Goal: Task Accomplishment & Management: Manage account settings

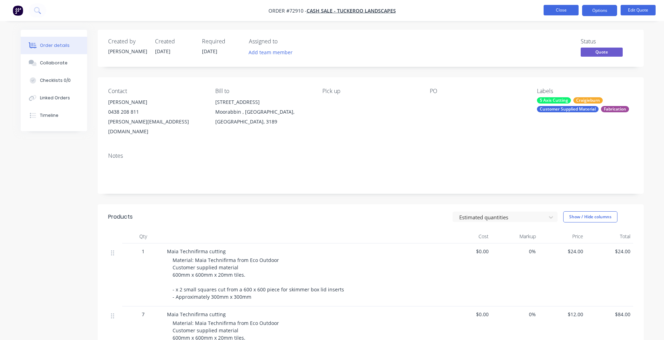
click at [559, 9] on button "Close" at bounding box center [561, 10] width 35 height 11
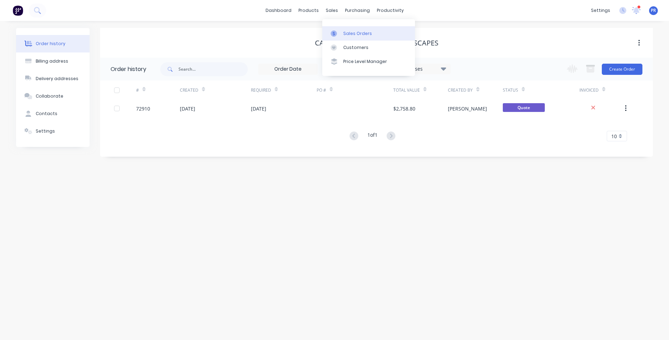
click at [344, 36] on div "Sales Orders" at bounding box center [357, 33] width 29 height 6
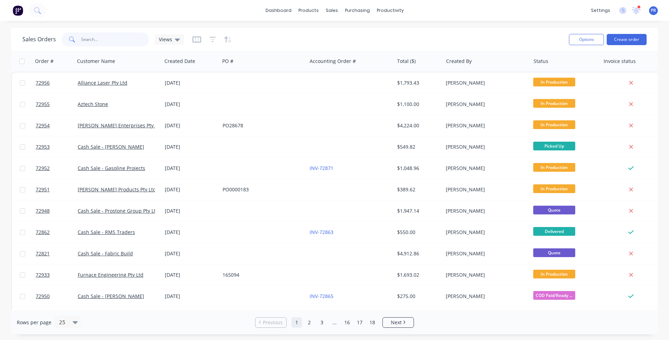
click at [99, 36] on input "text" at bounding box center [115, 40] width 68 height 14
click at [118, 42] on input "text" at bounding box center [115, 40] width 68 height 14
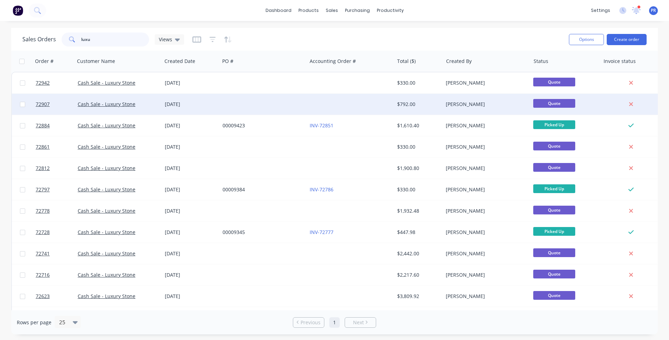
type input "luxu"
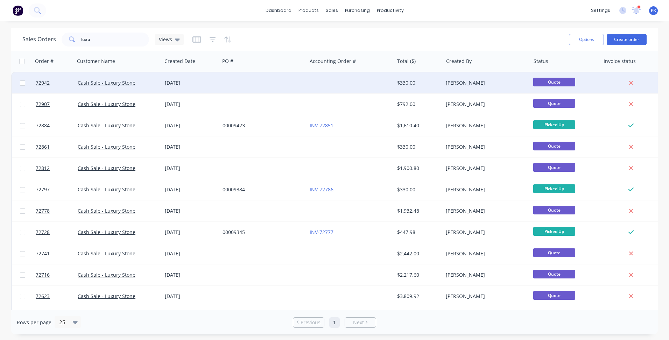
click at [160, 83] on div "Cash Sale - Luxury Stone" at bounding box center [118, 82] width 87 height 21
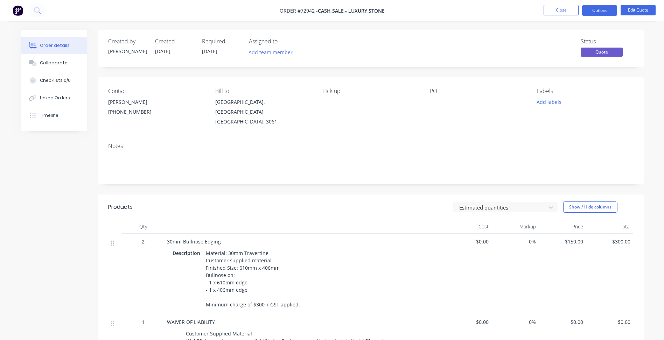
click at [436, 97] on div at bounding box center [474, 102] width 88 height 10
click at [598, 11] on button "Options" at bounding box center [599, 10] width 35 height 11
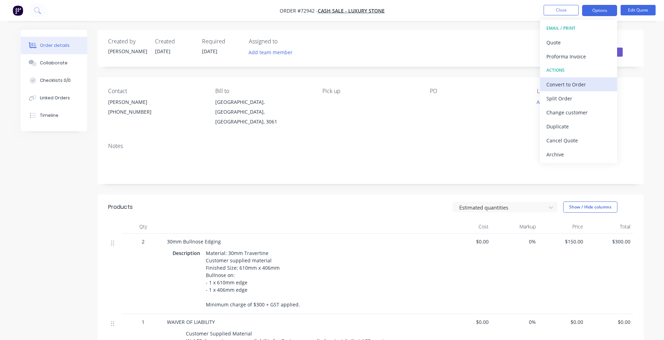
click at [575, 82] on div "Convert to Order" at bounding box center [578, 84] width 64 height 10
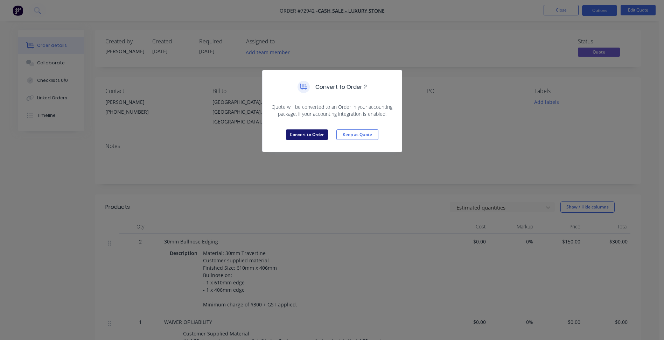
click at [310, 137] on button "Convert to Order" at bounding box center [307, 135] width 42 height 11
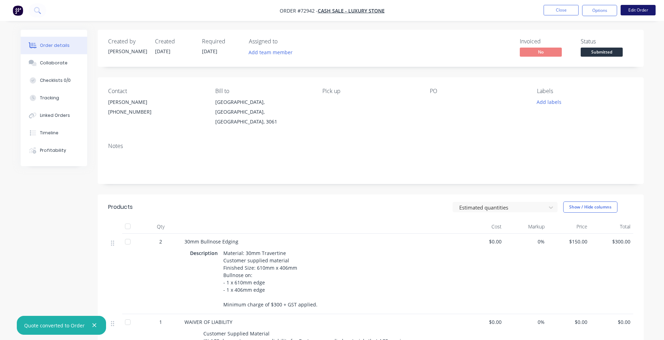
click at [642, 11] on button "Edit Order" at bounding box center [638, 10] width 35 height 11
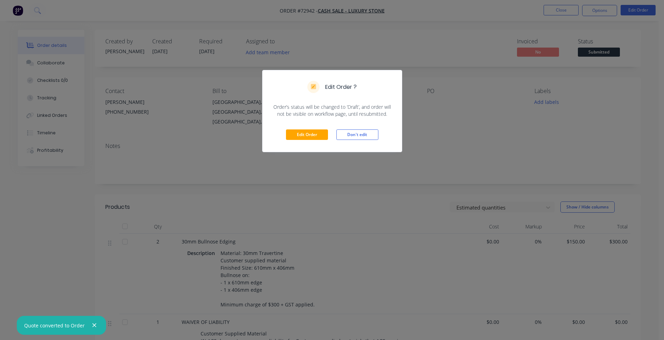
click at [306, 129] on div "Edit Order Don't edit" at bounding box center [332, 135] width 139 height 34
click at [321, 137] on button "Edit Order" at bounding box center [307, 135] width 42 height 11
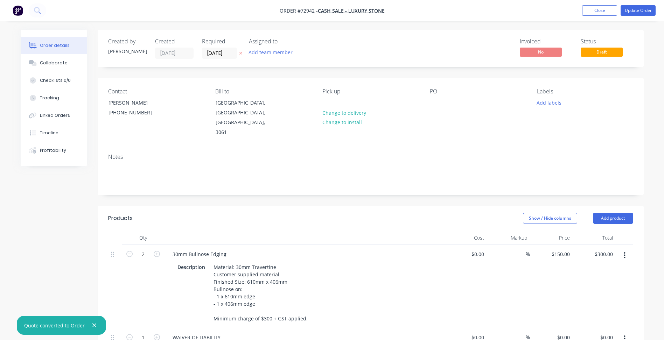
click at [429, 103] on div "Contact [PERSON_NAME] [PHONE_NUMBER] Bill to [GEOGRAPHIC_DATA], 3061 Pick up Ch…" at bounding box center [371, 113] width 546 height 70
click at [435, 100] on div at bounding box center [435, 103] width 11 height 10
paste div
click at [543, 103] on button "Add labels" at bounding box center [549, 102] width 32 height 9
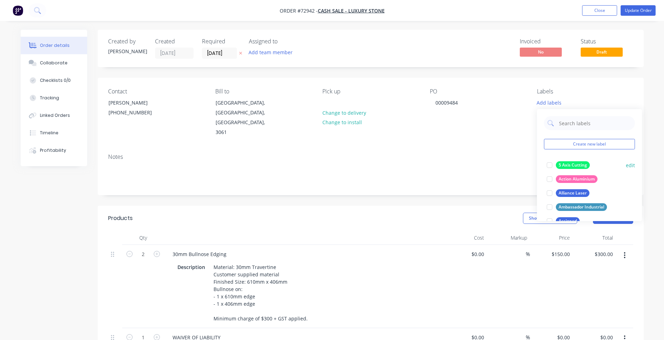
click at [549, 164] on div at bounding box center [550, 165] width 14 height 14
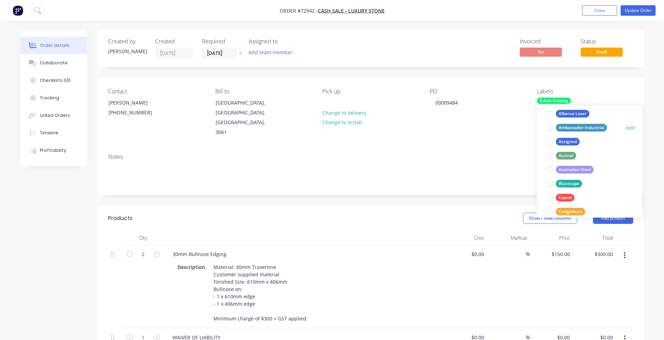
scroll to position [105, 0]
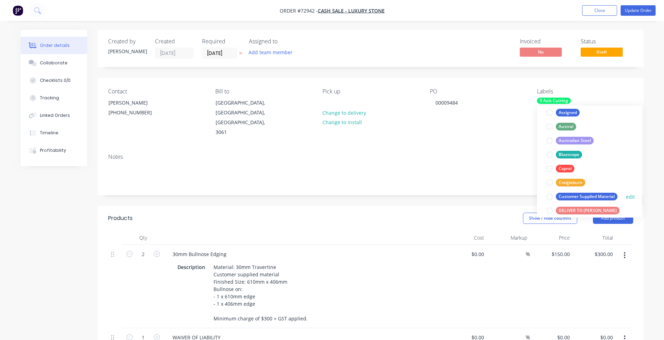
click at [549, 196] on div at bounding box center [550, 197] width 14 height 14
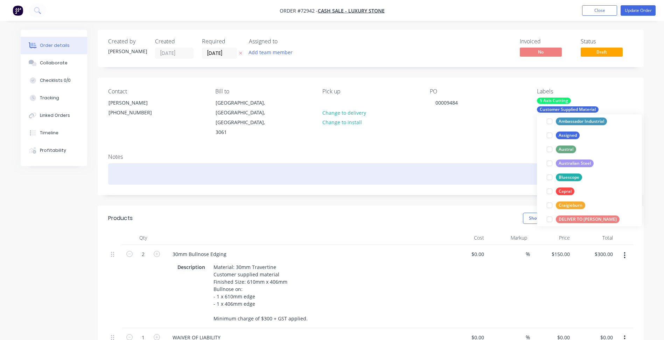
scroll to position [0, 0]
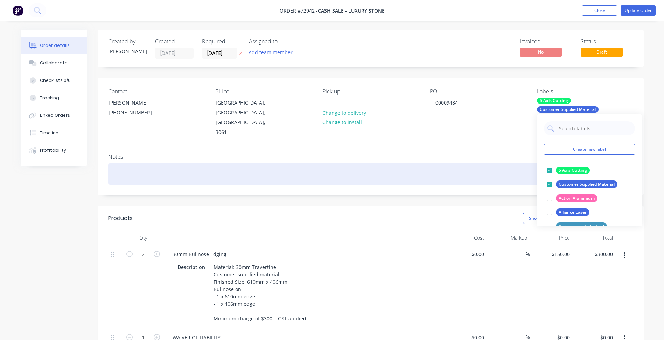
click at [434, 163] on div at bounding box center [370, 173] width 525 height 21
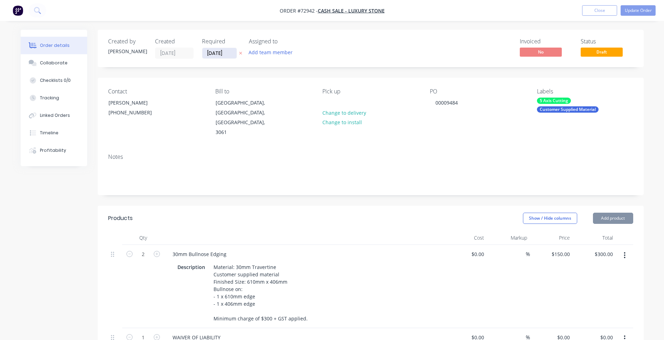
click at [222, 53] on input "[DATE]" at bounding box center [219, 53] width 34 height 11
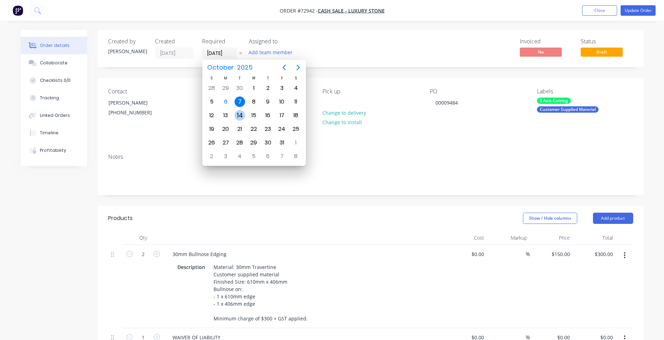
click at [240, 113] on div "14" at bounding box center [240, 115] width 11 height 11
type input "[DATE]"
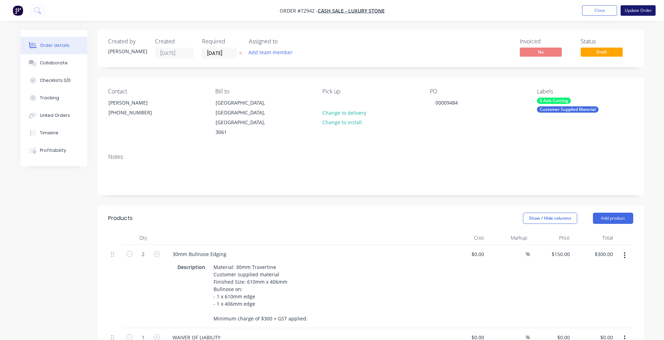
click at [635, 14] on button "Update Order" at bounding box center [638, 10] width 35 height 11
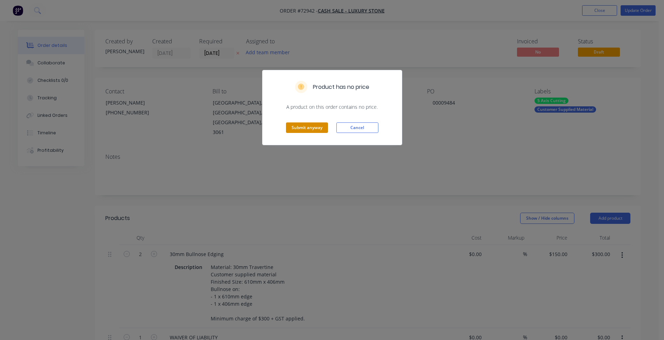
click at [312, 126] on button "Submit anyway" at bounding box center [307, 128] width 42 height 11
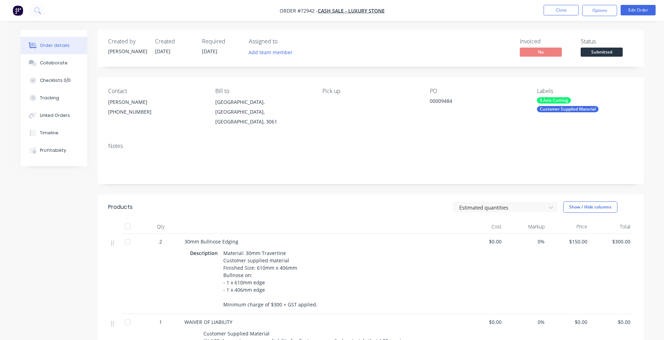
click at [596, 46] on div "Status Submitted" at bounding box center [607, 48] width 53 height 20
click at [599, 52] on span "Submitted" at bounding box center [602, 52] width 42 height 9
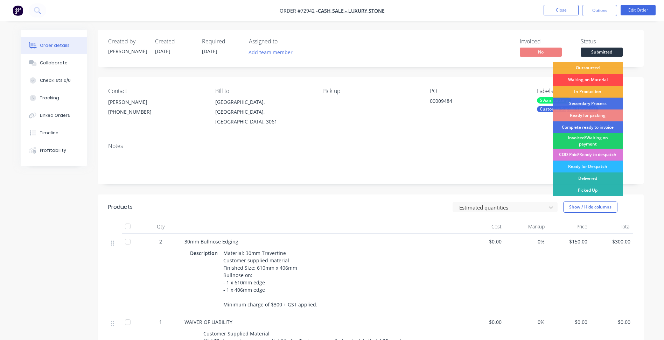
click at [586, 79] on div "Waiting on Material" at bounding box center [588, 80] width 70 height 12
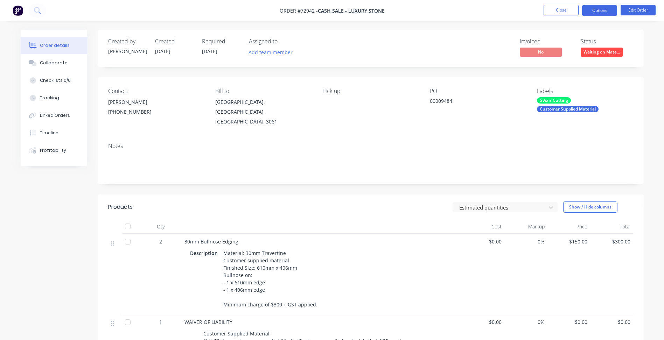
click at [596, 9] on button "Options" at bounding box center [599, 10] width 35 height 11
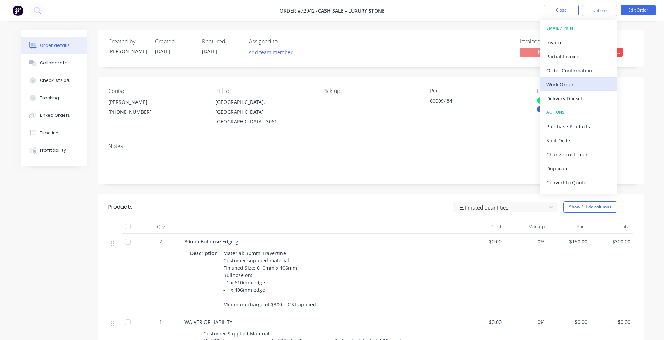
click at [561, 81] on div "Work Order" at bounding box center [578, 84] width 64 height 10
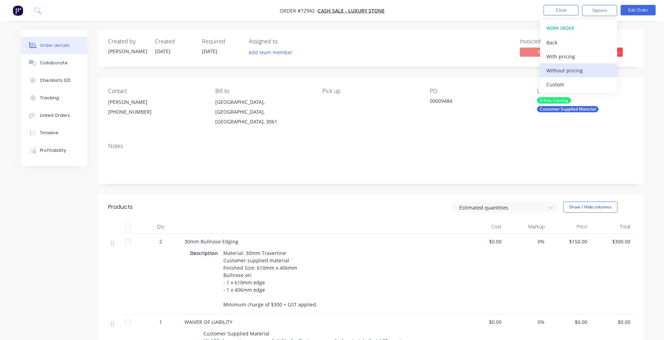
click at [575, 74] on div "Without pricing" at bounding box center [578, 70] width 64 height 10
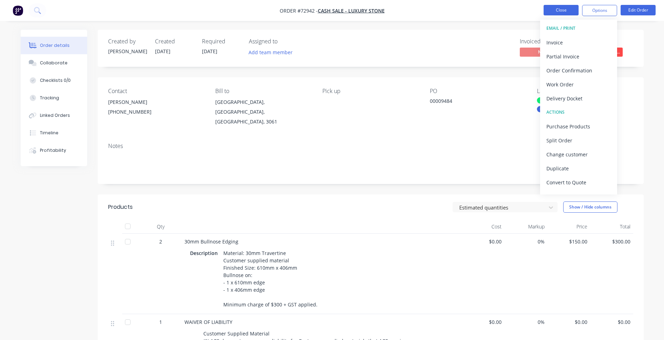
click at [561, 8] on button "Close" at bounding box center [561, 10] width 35 height 11
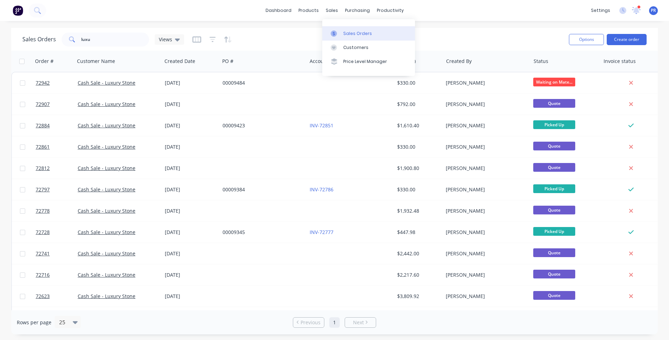
click at [349, 29] on link "Sales Orders" at bounding box center [368, 33] width 93 height 14
drag, startPoint x: 104, startPoint y: 39, endPoint x: 61, endPoint y: 39, distance: 43.1
click at [77, 39] on div "luxu" at bounding box center [106, 40] width 88 height 14
click at [344, 32] on div "Sales Orders" at bounding box center [357, 33] width 29 height 6
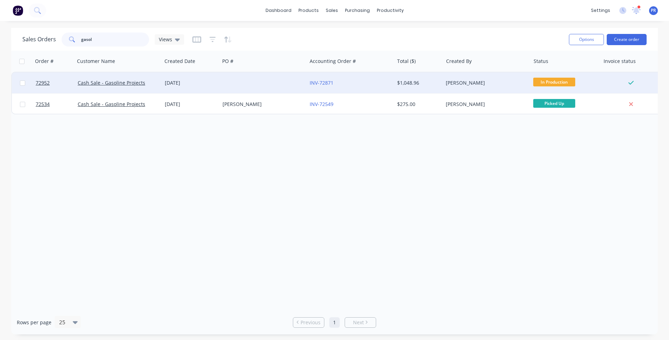
type input "gasol"
click at [281, 85] on div at bounding box center [263, 82] width 87 height 21
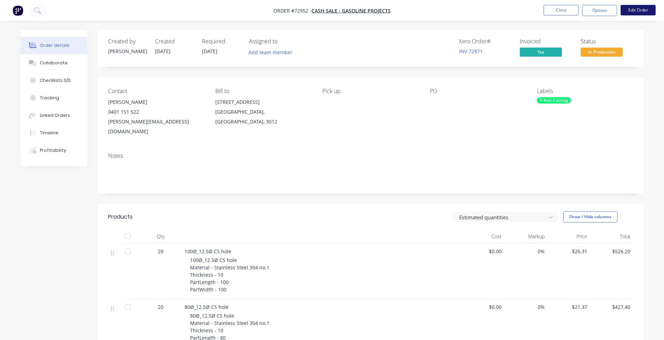
click at [636, 11] on button "Edit Order" at bounding box center [638, 10] width 35 height 11
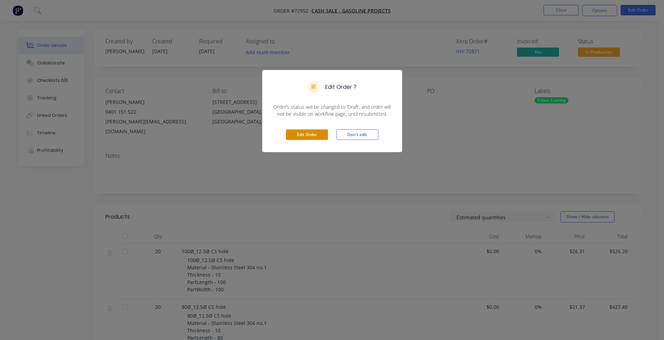
click at [303, 136] on button "Edit Order" at bounding box center [307, 135] width 42 height 11
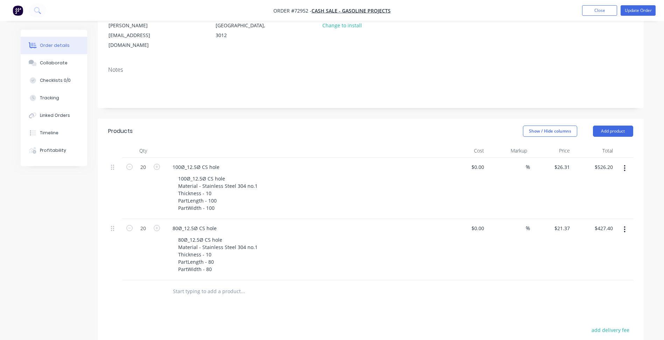
scroll to position [105, 0]
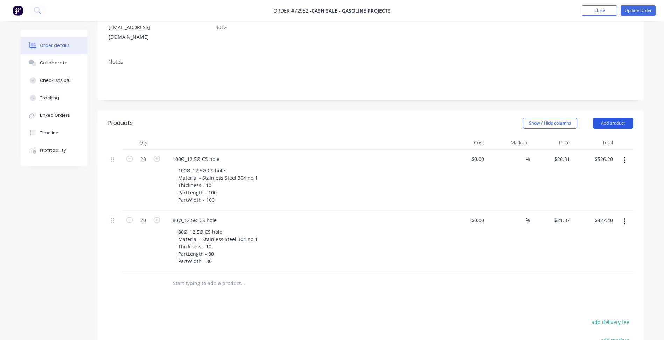
click at [616, 118] on button "Add product" at bounding box center [613, 123] width 40 height 11
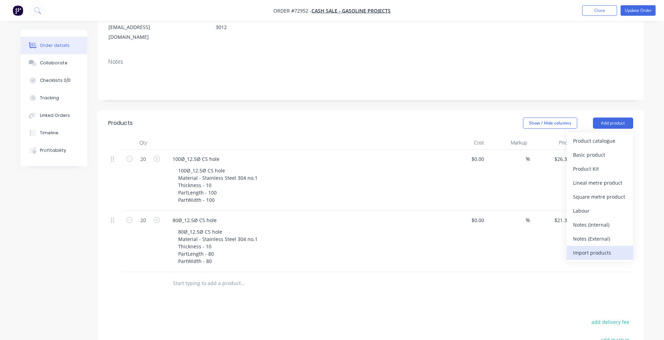
click at [604, 248] on div "Import products" at bounding box center [600, 253] width 54 height 10
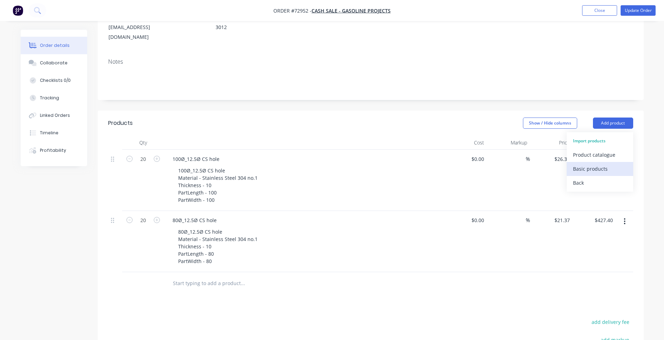
click at [596, 164] on div "Basic products" at bounding box center [600, 169] width 54 height 10
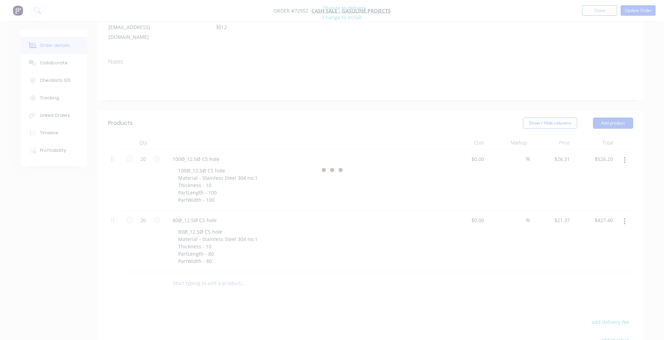
scroll to position [0, 0]
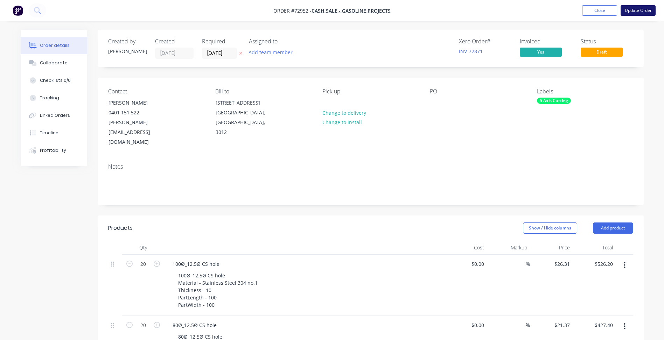
click at [645, 12] on button "Update Order" at bounding box center [638, 10] width 35 height 11
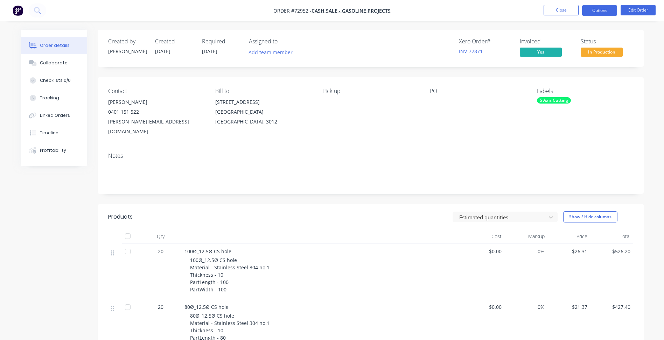
click at [606, 12] on button "Options" at bounding box center [599, 10] width 35 height 11
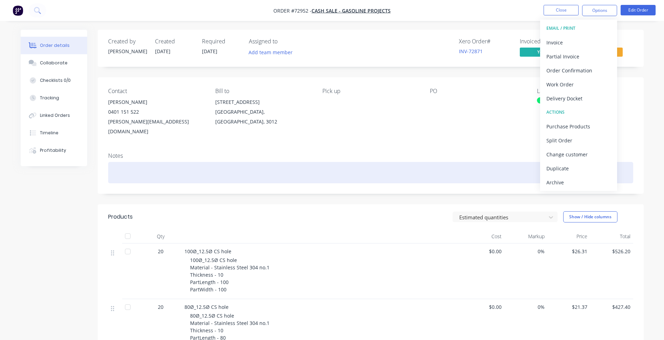
click at [447, 162] on div at bounding box center [370, 172] width 525 height 21
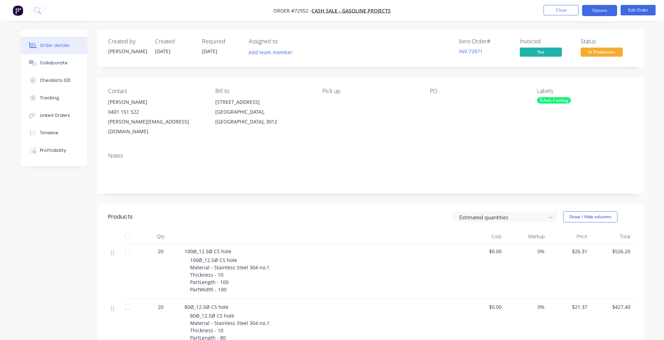
click at [603, 10] on button "Options" at bounding box center [599, 10] width 35 height 11
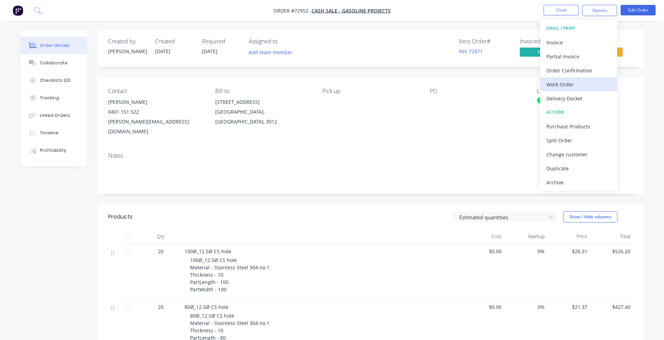
click at [561, 88] on div "Work Order" at bounding box center [578, 84] width 64 height 10
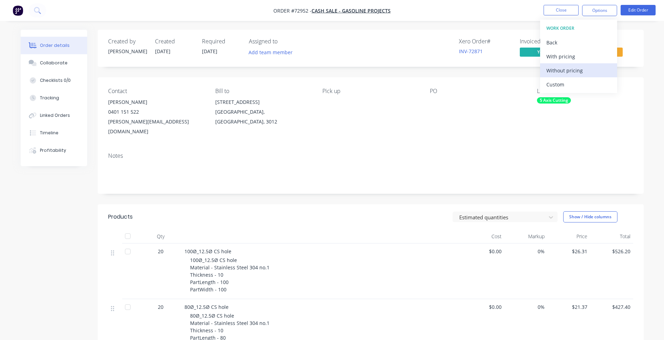
click at [571, 68] on div "Without pricing" at bounding box center [578, 70] width 64 height 10
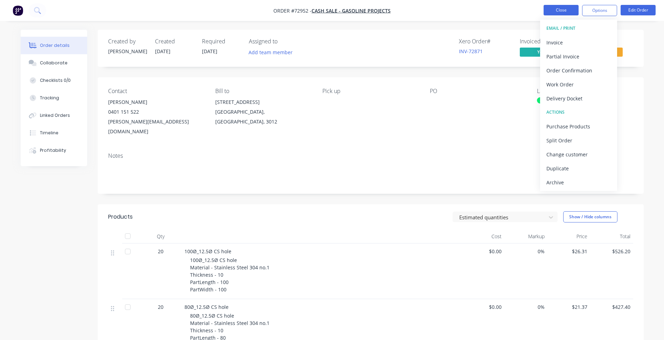
click at [560, 11] on button "Close" at bounding box center [561, 10] width 35 height 11
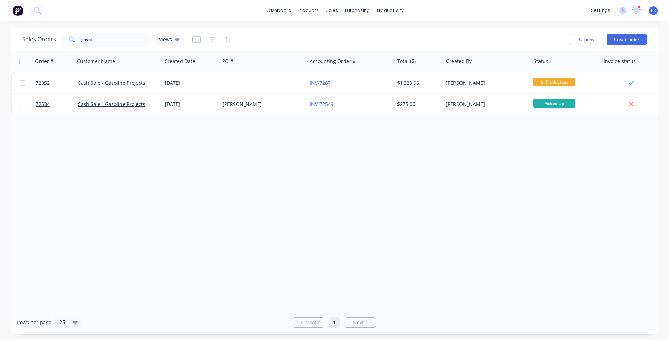
click at [386, 179] on div "Order # Customer Name Created Date PO # Accounting Order # Total ($) Created By…" at bounding box center [334, 181] width 647 height 260
click at [350, 35] on div "Sales Orders" at bounding box center [357, 33] width 29 height 6
click at [172, 156] on div "Order # Customer Name Created Date PO # Accounting Order # Total ($) Created By…" at bounding box center [334, 181] width 647 height 260
click at [200, 195] on div "Order # Customer Name Created Date PO # Accounting Order # Total ($) Created By…" at bounding box center [334, 181] width 647 height 260
click at [275, 257] on div "Order # Customer Name Created Date PO # Accounting Order # Total ($) Created By…" at bounding box center [334, 181] width 647 height 260
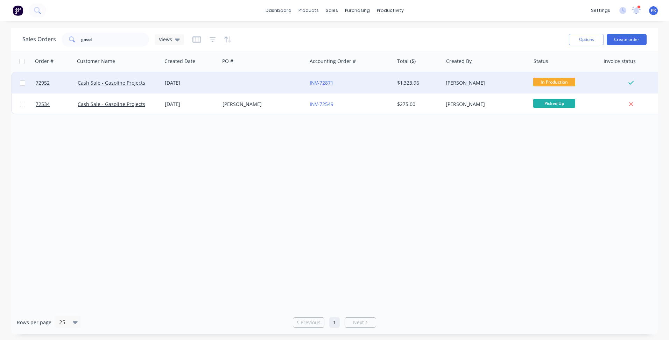
click at [294, 85] on div at bounding box center [263, 82] width 87 height 21
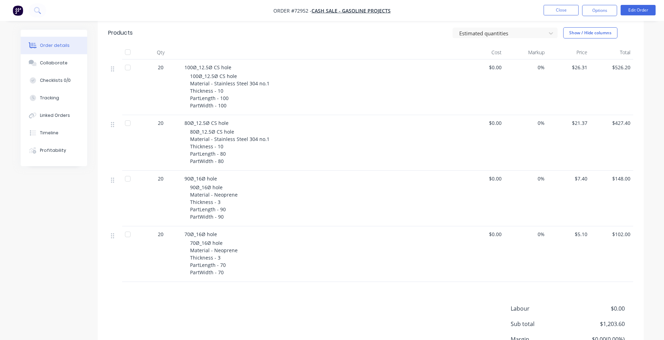
scroll to position [241, 0]
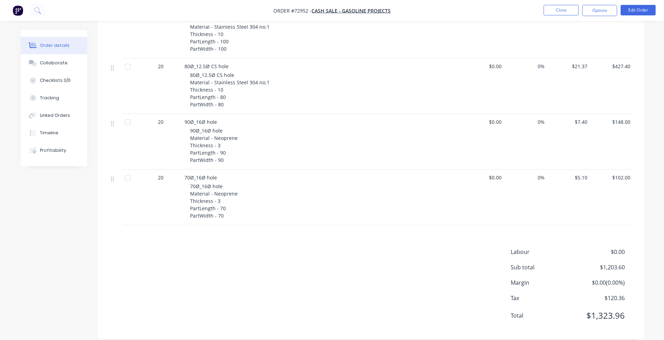
click at [273, 264] on div "Labour $0.00 Sub total $1,203.60 Margin $0.00 ( 0.00 %) Tax $120.36 Total $1,32…" at bounding box center [370, 288] width 525 height 81
click at [413, 269] on div "Labour $0.00 Sub total $1,203.60 Margin $0.00 ( 0.00 %) Tax $120.36 Total $1,32…" at bounding box center [370, 288] width 525 height 81
click at [320, 253] on div "Labour $0.00 Sub total $1,203.60 Margin $0.00 ( 0.00 %) Tax $120.36 Total $1,32…" at bounding box center [370, 288] width 525 height 81
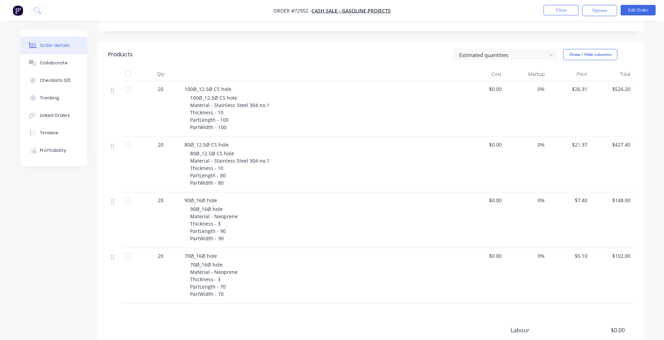
scroll to position [171, 0]
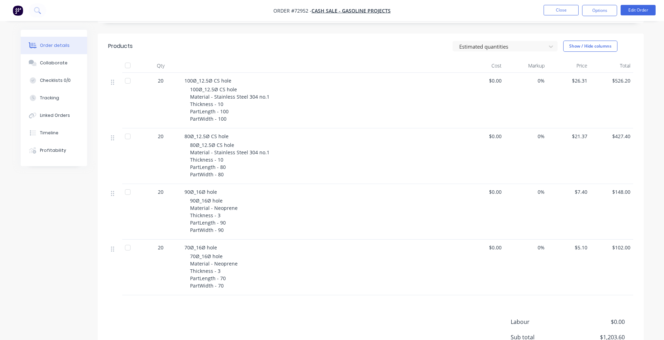
click at [359, 300] on div "Products Estimated quantities Show / Hide columns Qty Cost Markup Price Total 2…" at bounding box center [371, 222] width 546 height 376
click at [357, 300] on div "Products Estimated quantities Show / Hide columns Qty Cost Markup Price Total 2…" at bounding box center [371, 222] width 546 height 376
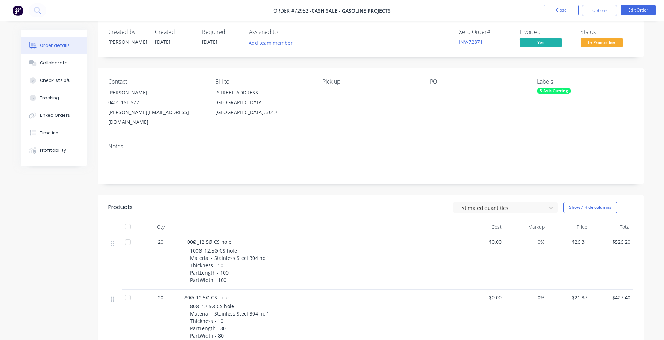
scroll to position [0, 0]
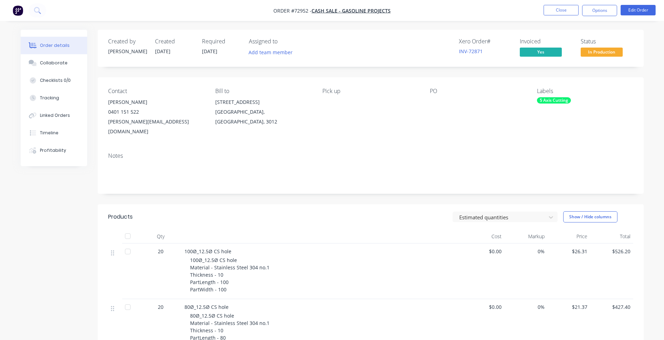
click at [365, 191] on div "Created by [PERSON_NAME] Created [DATE] Required [DATE] Assigned to Add team me…" at bounding box center [371, 305] width 546 height 551
click at [120, 204] on header "Products Estimated quantities Show / Hide columns" at bounding box center [371, 216] width 546 height 25
click at [76, 209] on div "Created by [PERSON_NAME] Created [DATE] Required [DATE] Assigned to Add team me…" at bounding box center [332, 310] width 623 height 561
click at [564, 14] on button "Close" at bounding box center [561, 10] width 35 height 11
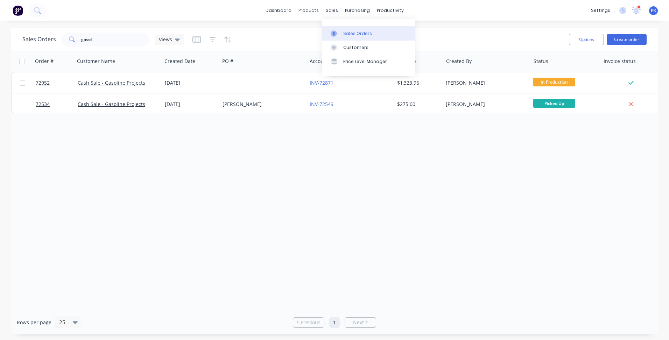
click at [360, 28] on link "Sales Orders" at bounding box center [368, 33] width 93 height 14
click at [20, 11] on img at bounding box center [18, 10] width 11 height 11
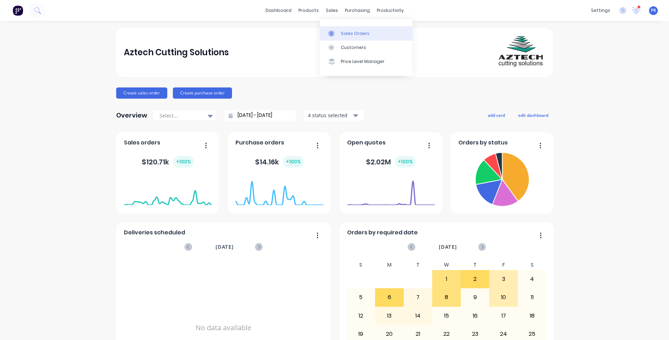
click at [339, 30] on link "Sales Orders" at bounding box center [366, 33] width 93 height 14
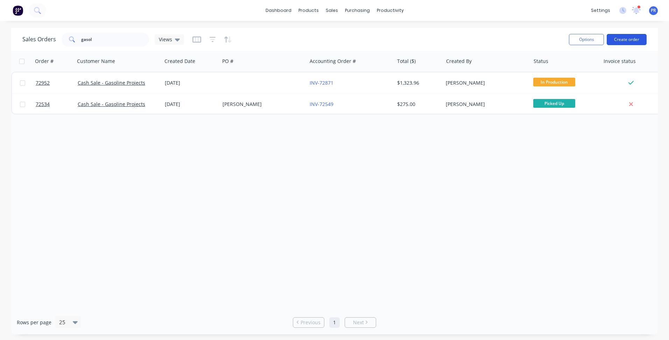
click at [618, 40] on button "Create order" at bounding box center [627, 39] width 40 height 11
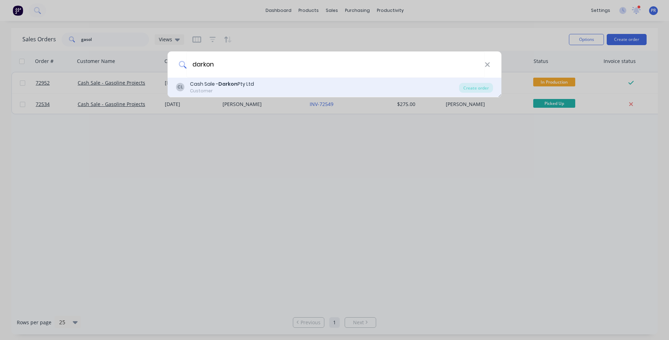
type input "darkon"
click at [227, 86] on b "Darkon" at bounding box center [227, 84] width 19 height 7
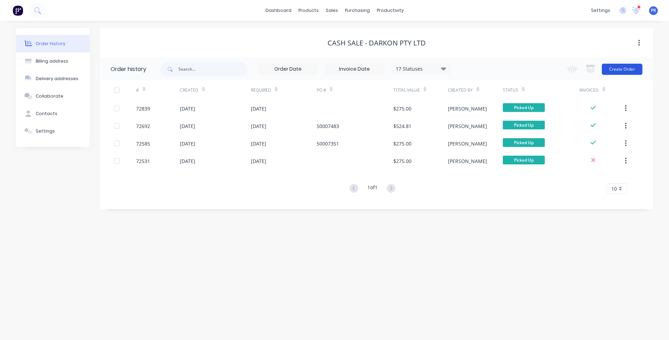
click at [630, 70] on button "Create Order" at bounding box center [622, 69] width 41 height 11
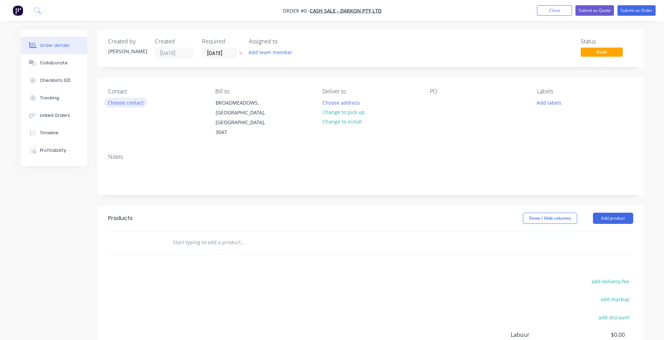
click at [138, 101] on button "Choose contact" at bounding box center [125, 102] width 43 height 9
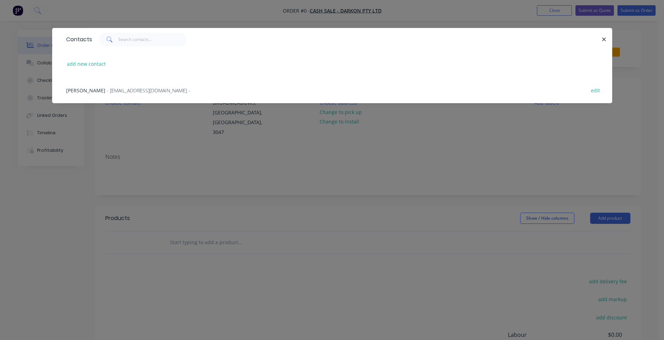
click at [107, 92] on span "- [EMAIL_ADDRESS][DOMAIN_NAME] -" at bounding box center [148, 90] width 83 height 7
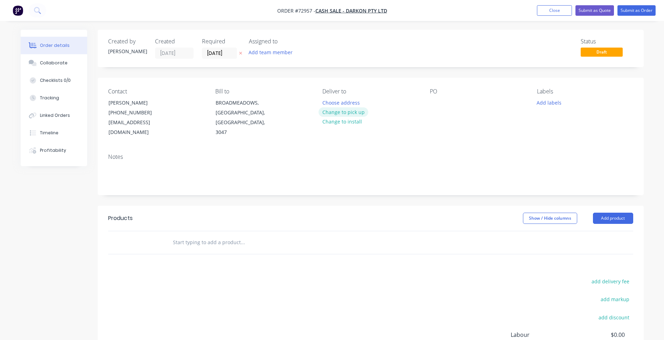
click at [347, 110] on button "Change to pick up" at bounding box center [344, 111] width 50 height 9
click at [214, 56] on input "[DATE]" at bounding box center [219, 53] width 34 height 11
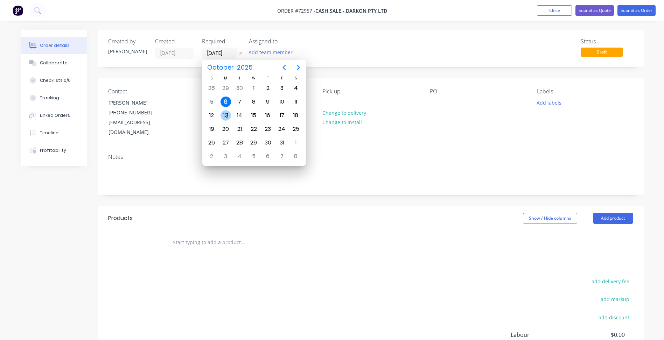
click at [223, 113] on div "13" at bounding box center [226, 115] width 11 height 11
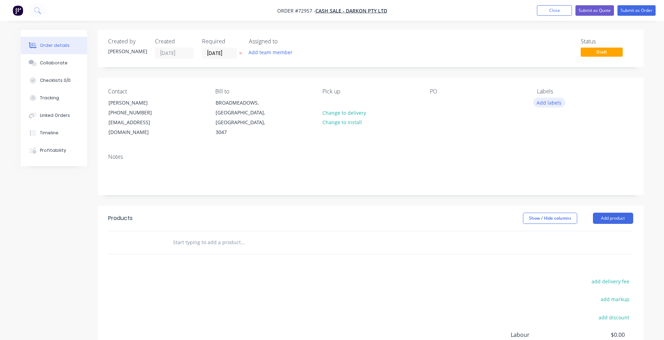
click at [554, 100] on button "Add labels" at bounding box center [549, 102] width 32 height 9
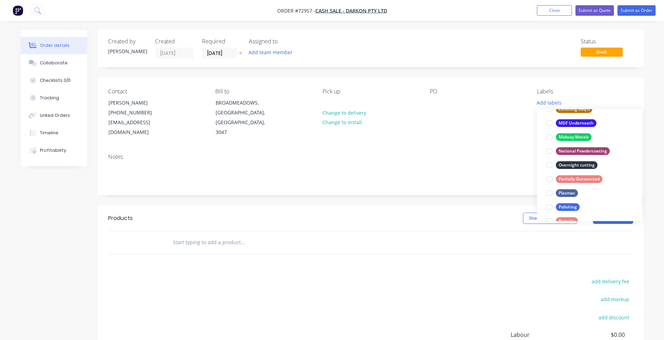
scroll to position [490, 0]
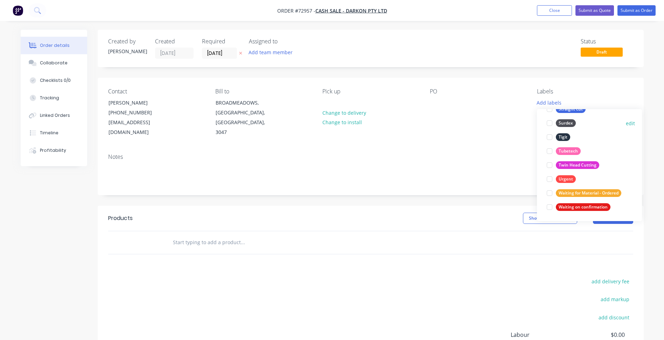
click at [550, 123] on div at bounding box center [550, 123] width 14 height 14
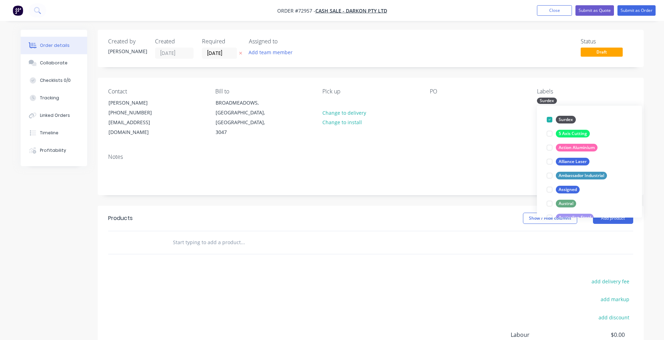
click at [420, 188] on div "Created by [PERSON_NAME] Created [DATE] Required [DATE] Assigned to Add team me…" at bounding box center [371, 226] width 546 height 393
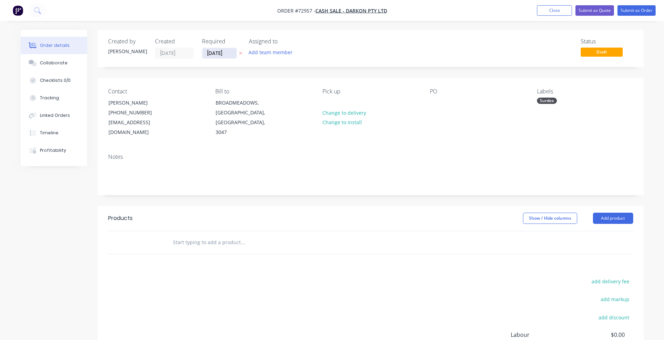
click at [217, 53] on input "[DATE]" at bounding box center [219, 53] width 34 height 11
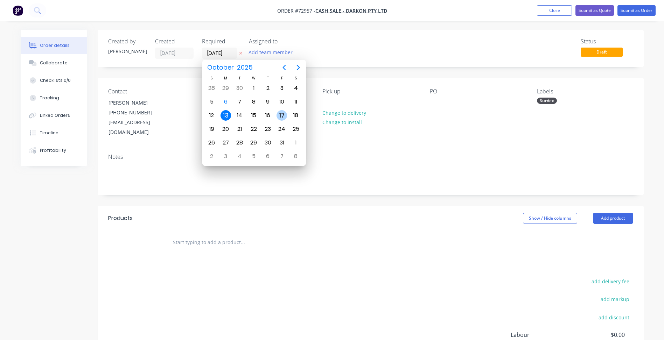
click at [287, 116] on div "17" at bounding box center [282, 115] width 11 height 11
type input "[DATE]"
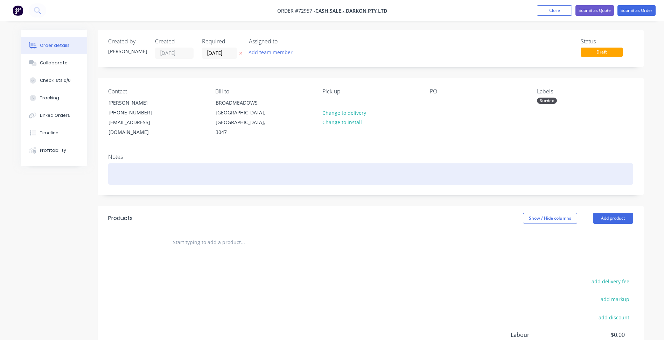
drag, startPoint x: 309, startPoint y: 173, endPoint x: 333, endPoint y: 170, distance: 23.6
click at [309, 173] on div at bounding box center [370, 173] width 525 height 21
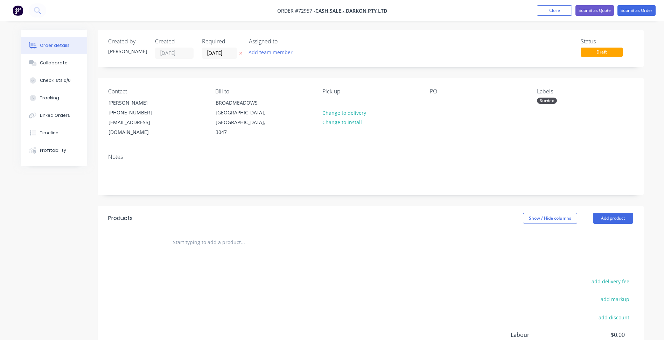
click at [305, 10] on span "Order #72957 -" at bounding box center [296, 10] width 38 height 7
copy span "72957"
click at [301, 9] on span "Order #72957 -" at bounding box center [296, 10] width 38 height 7
